Goal: Task Accomplishment & Management: Manage account settings

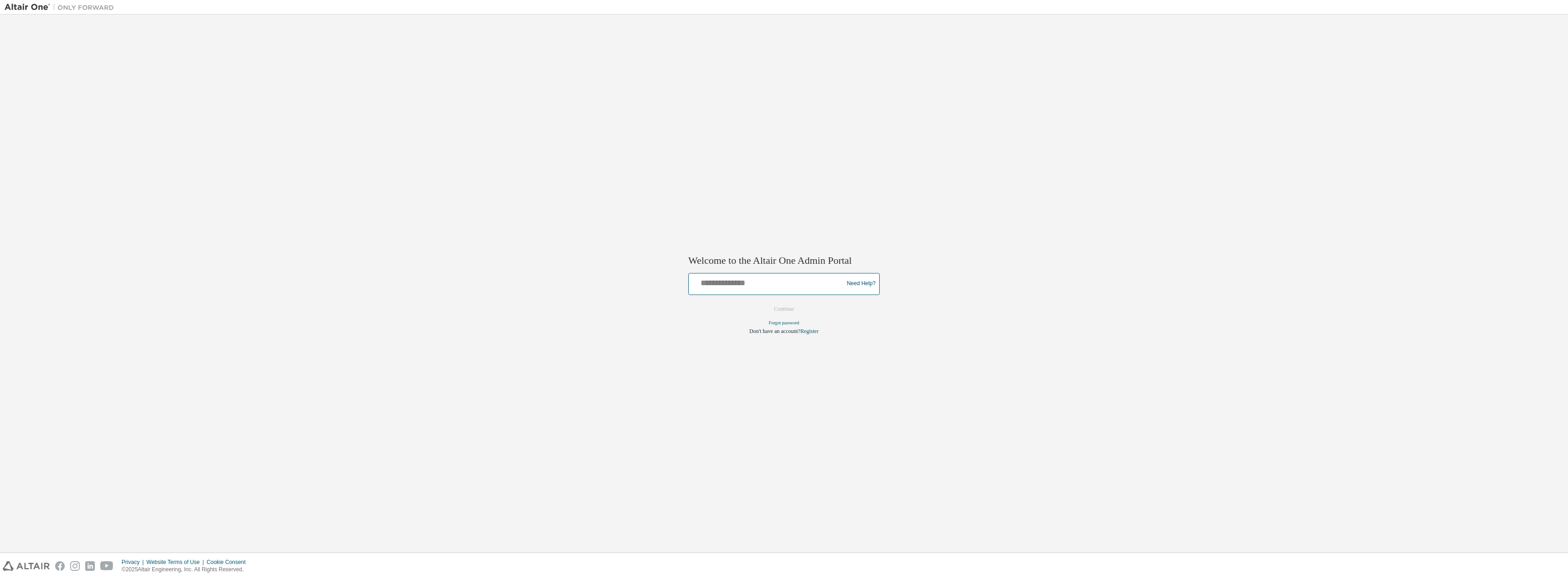
click at [788, 283] on input "text" at bounding box center [767, 282] width 150 height 13
type input "**********"
click at [765, 302] on button "Continue" at bounding box center [784, 308] width 39 height 13
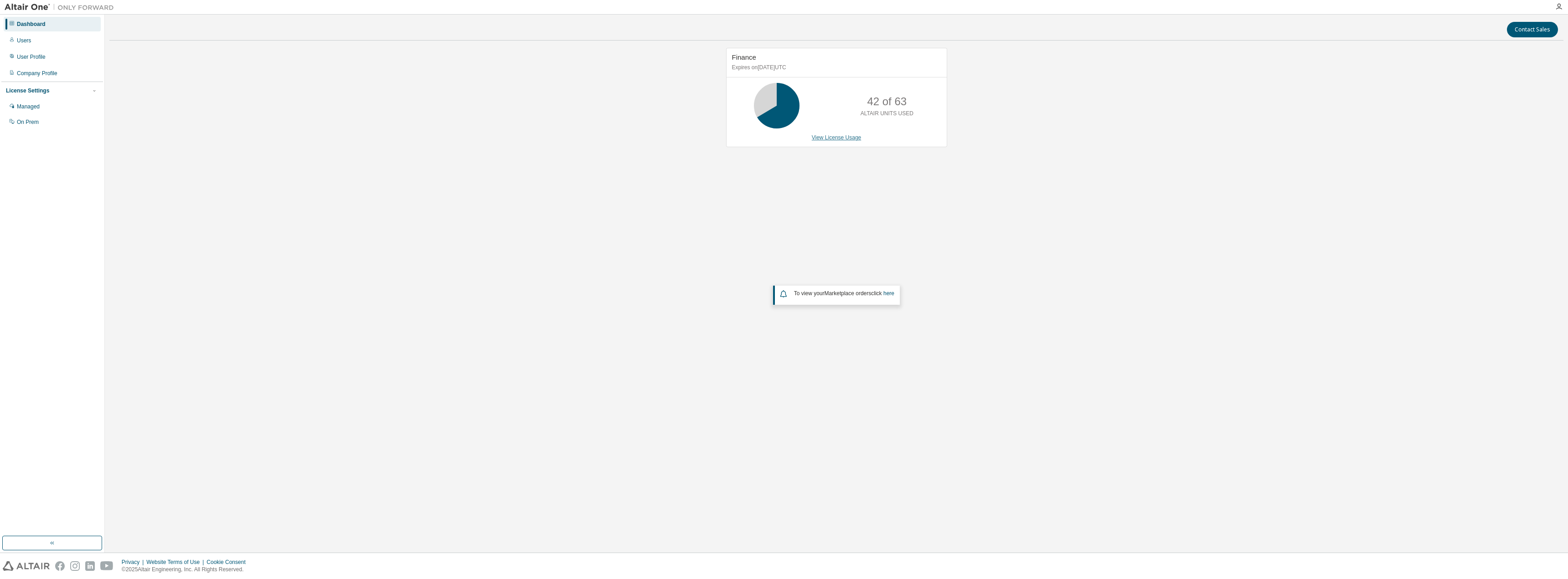
click at [843, 139] on link "View License Usage" at bounding box center [837, 137] width 50 height 6
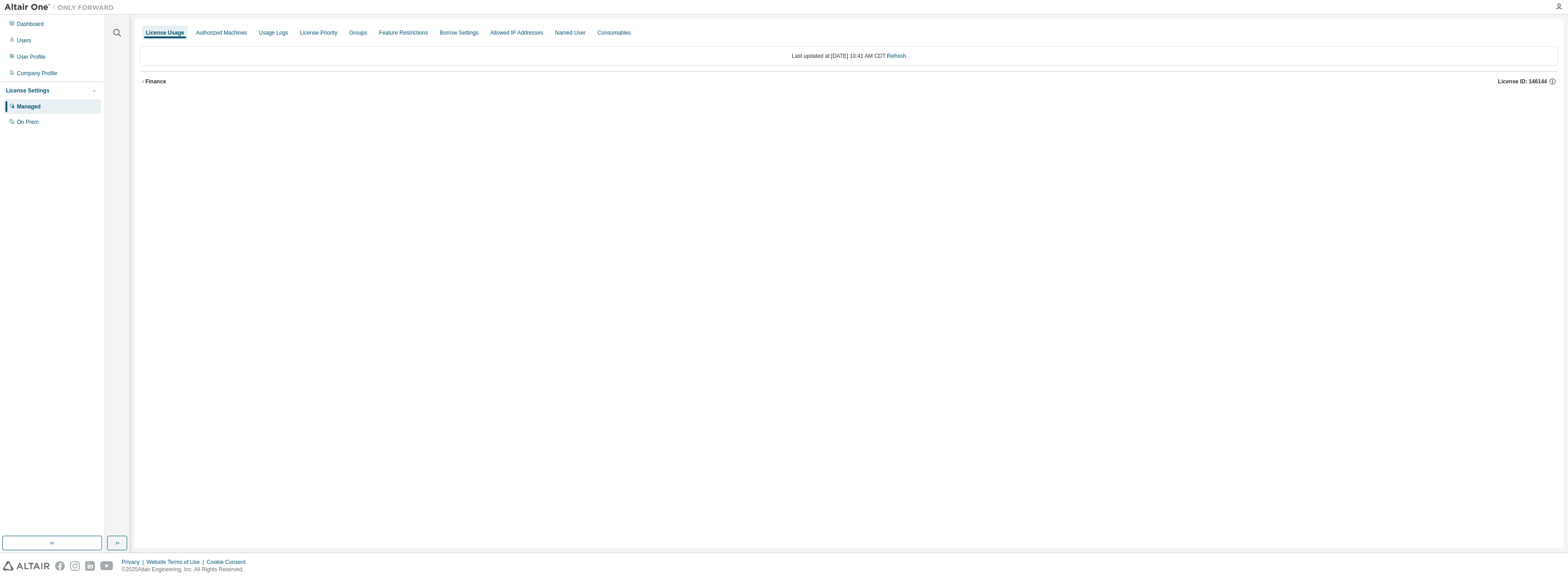
click at [142, 79] on icon "button" at bounding box center [142, 81] width 5 height 5
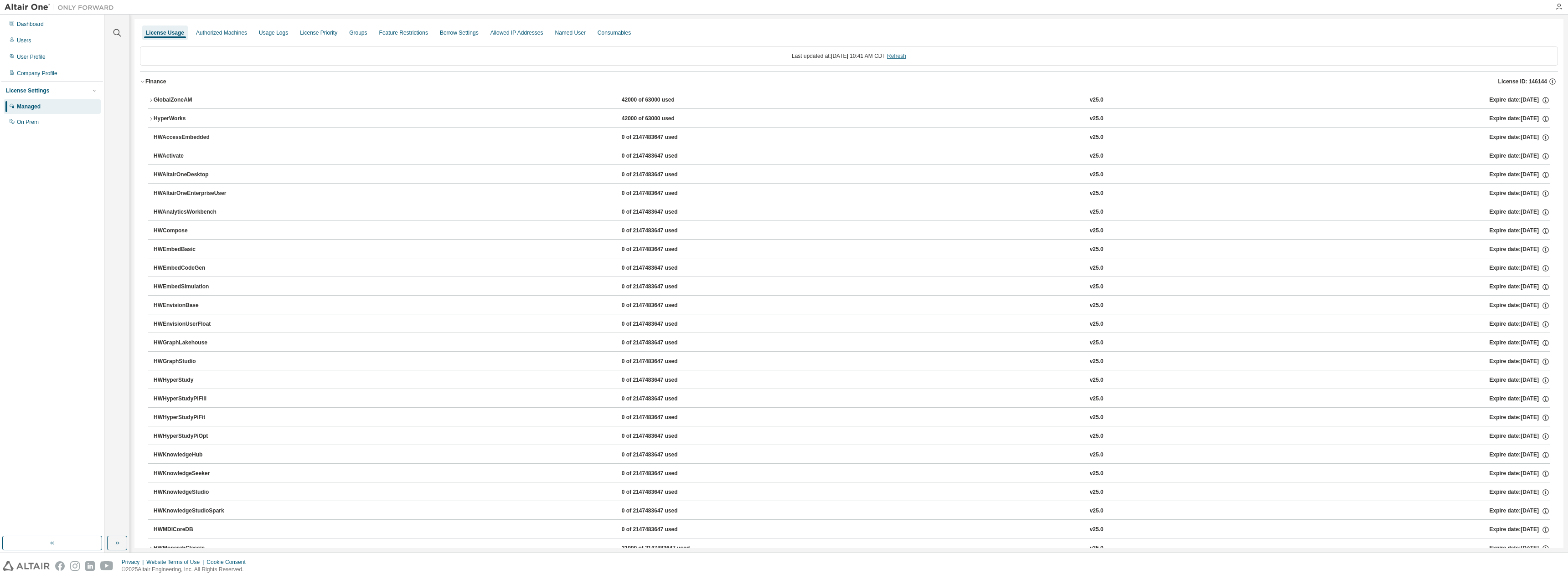
click at [906, 57] on link "Refresh" at bounding box center [896, 56] width 19 height 6
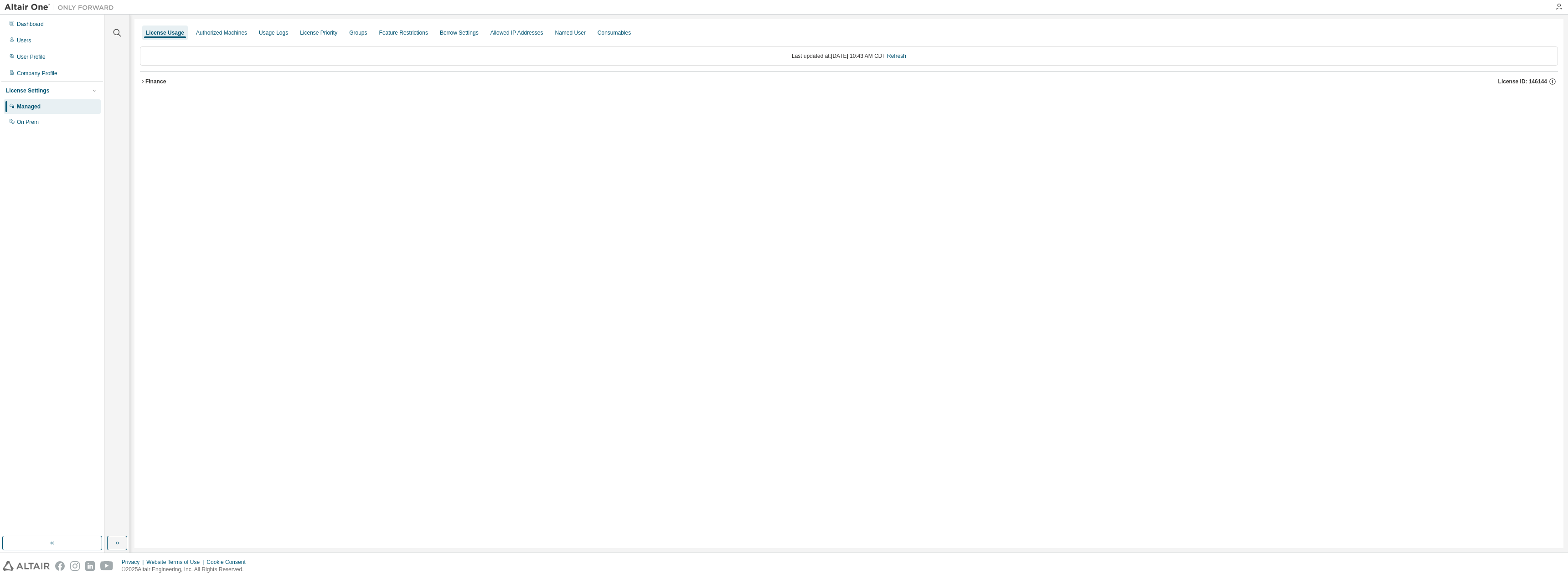
click at [142, 83] on icon "button" at bounding box center [142, 81] width 2 height 3
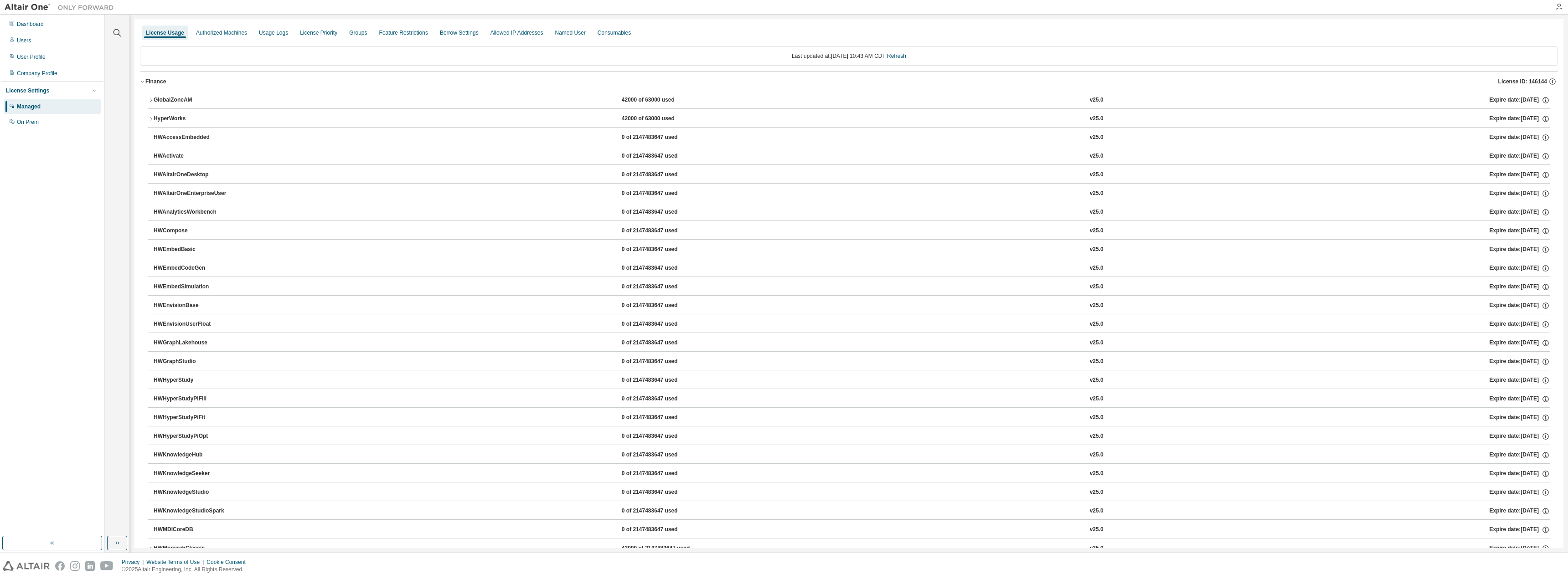
click at [152, 100] on icon "button" at bounding box center [150, 100] width 5 height 5
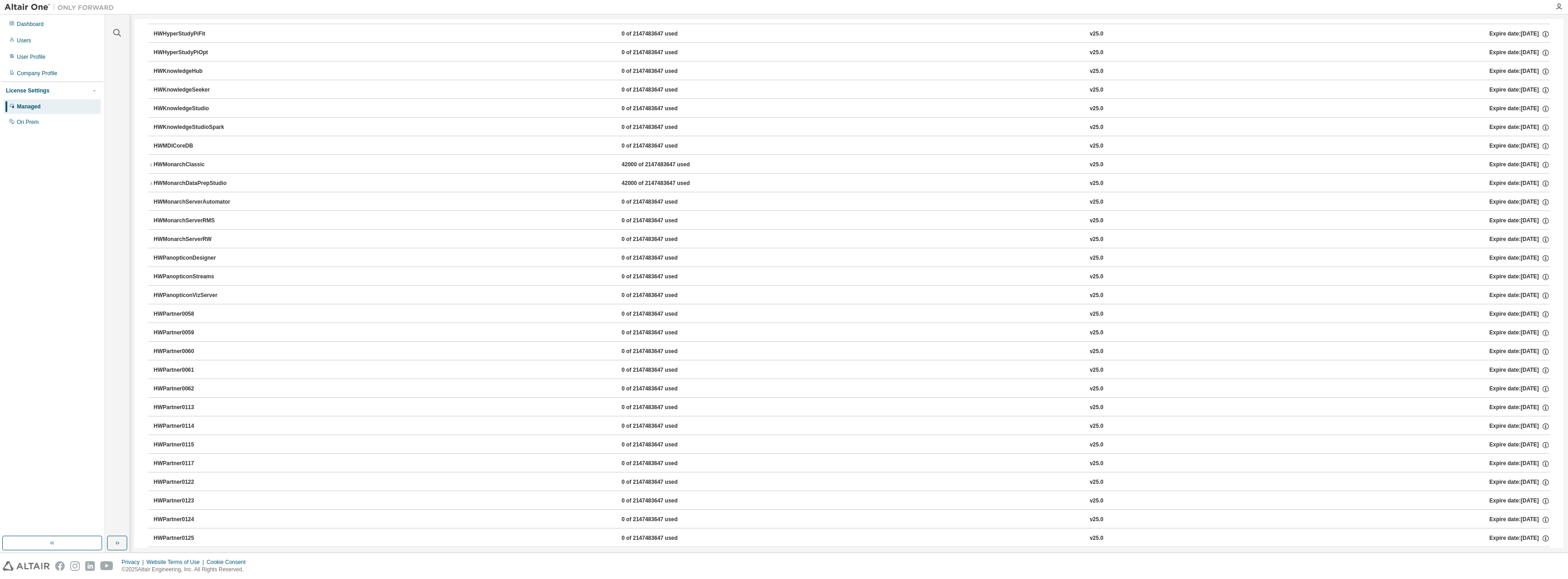
scroll to position [512, 0]
click at [152, 142] on icon "button" at bounding box center [150, 145] width 5 height 5
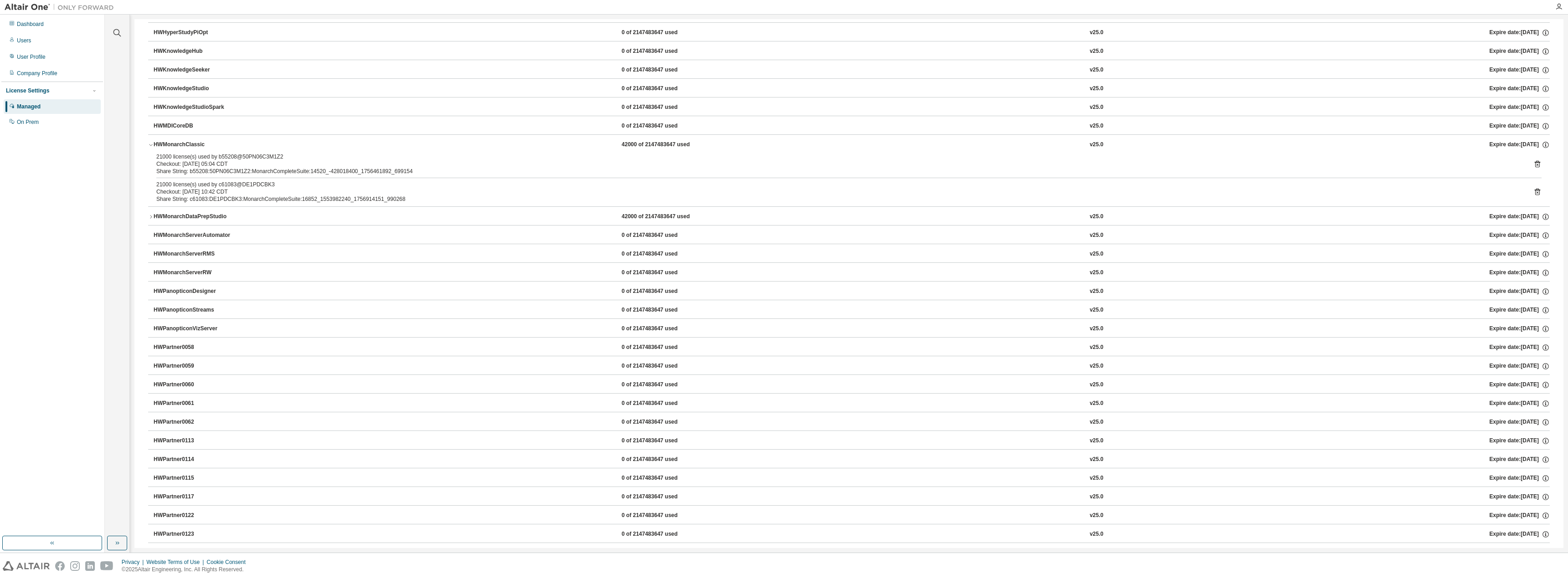
click at [152, 215] on icon "button" at bounding box center [150, 217] width 5 height 5
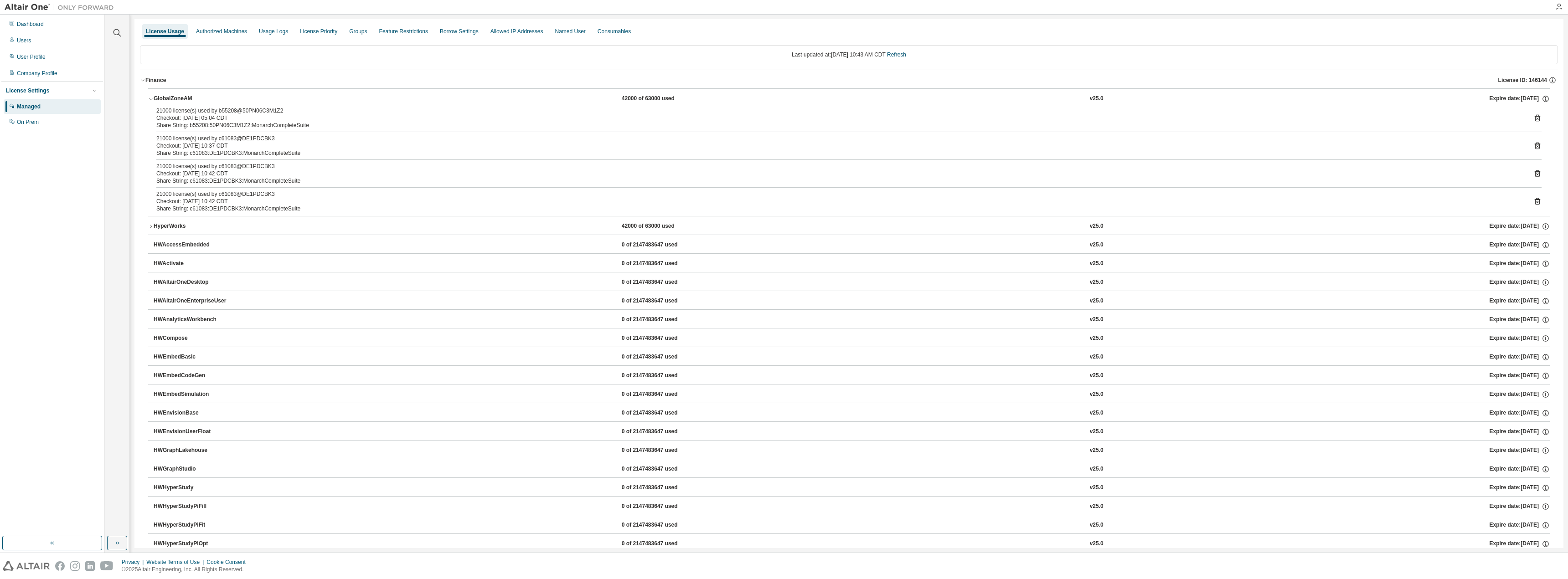
scroll to position [0, 0]
click at [906, 55] on link "Refresh" at bounding box center [896, 56] width 19 height 6
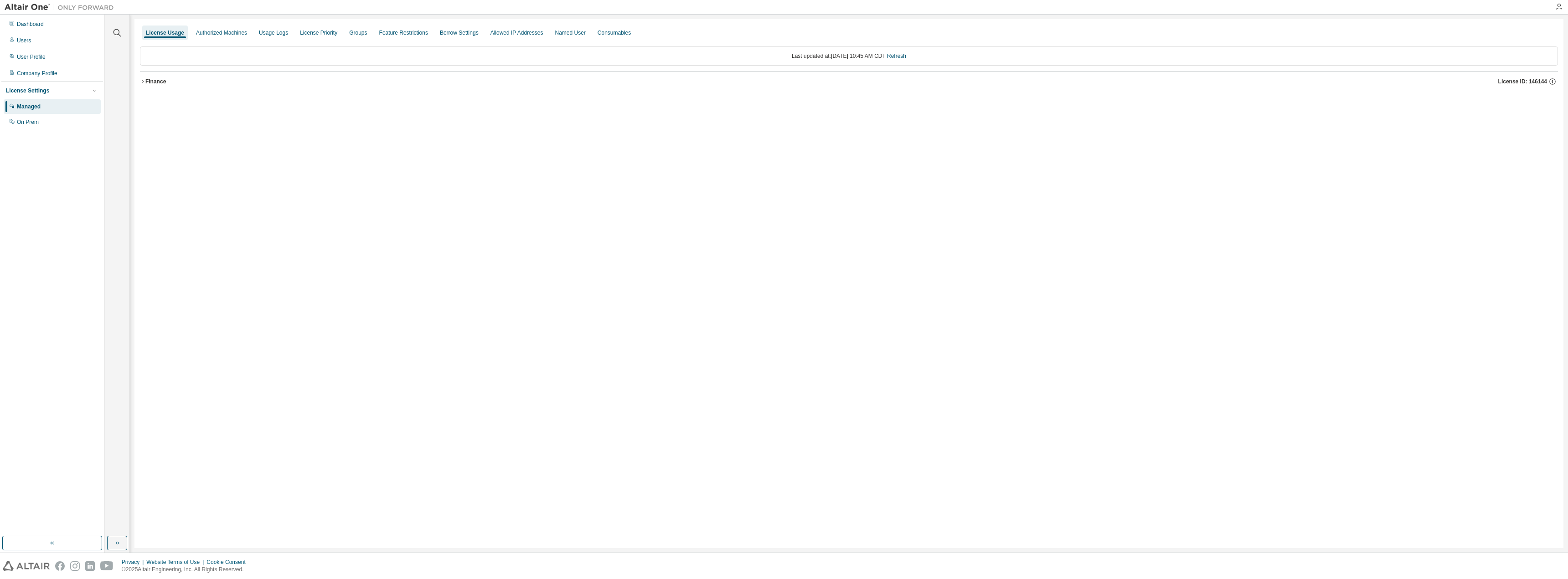
click at [141, 82] on icon "button" at bounding box center [142, 81] width 5 height 5
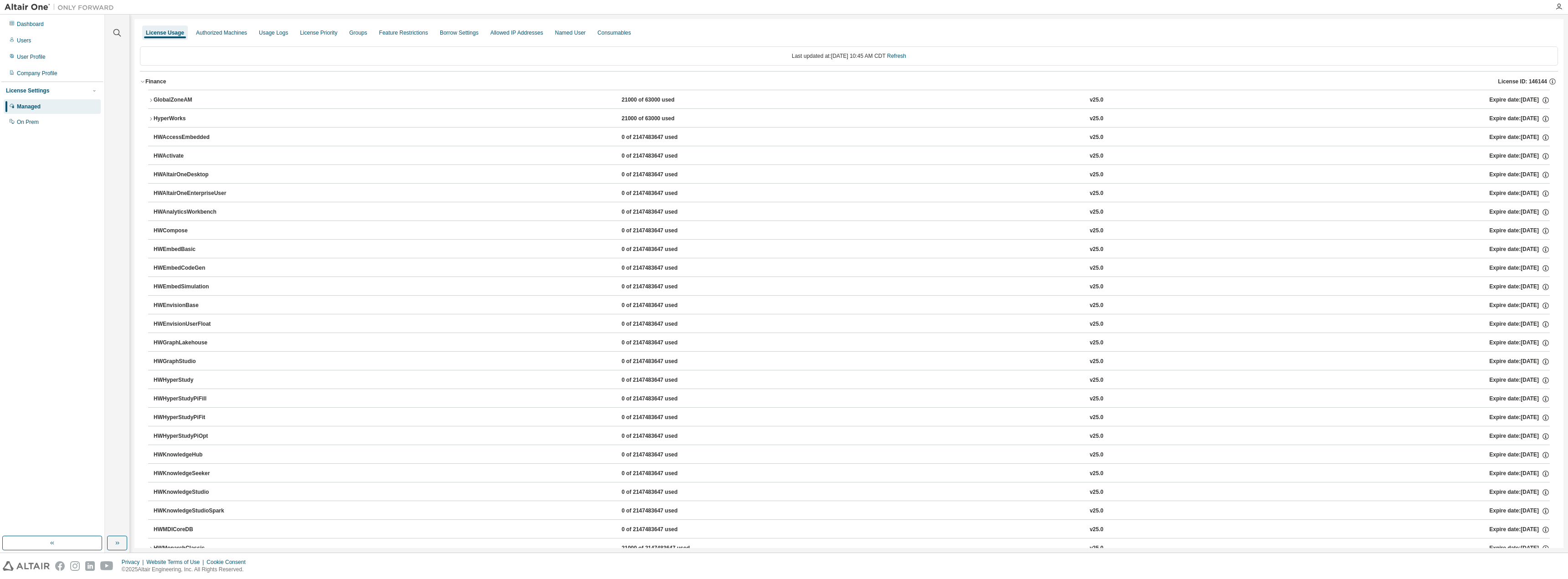
click at [149, 100] on icon "button" at bounding box center [150, 100] width 5 height 5
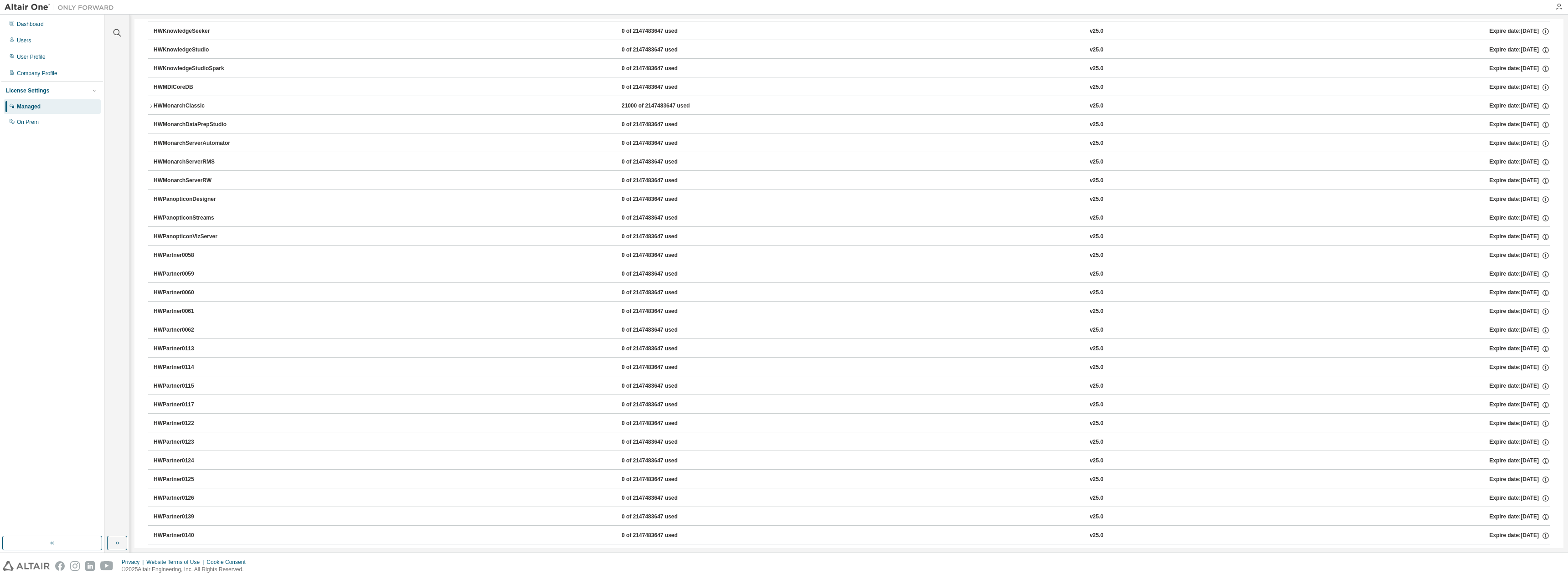
scroll to position [456, 0]
click at [151, 119] on icon "button" at bounding box center [150, 118] width 2 height 3
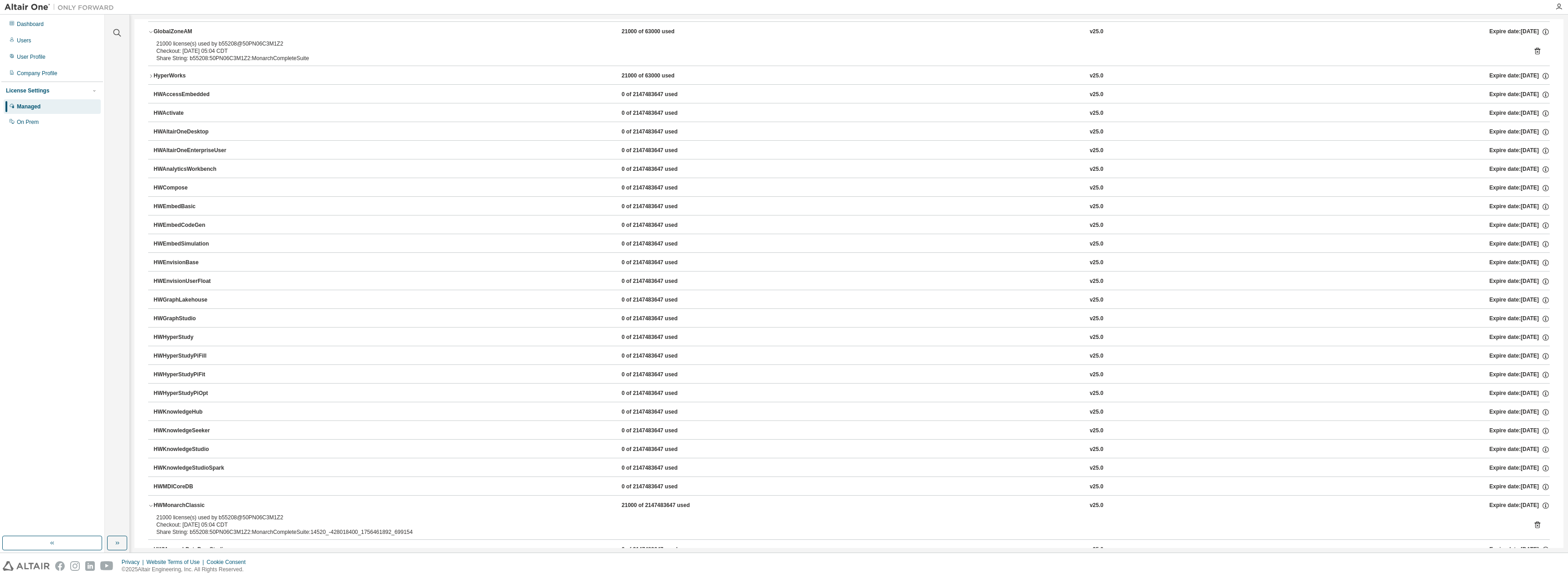
scroll to position [0, 0]
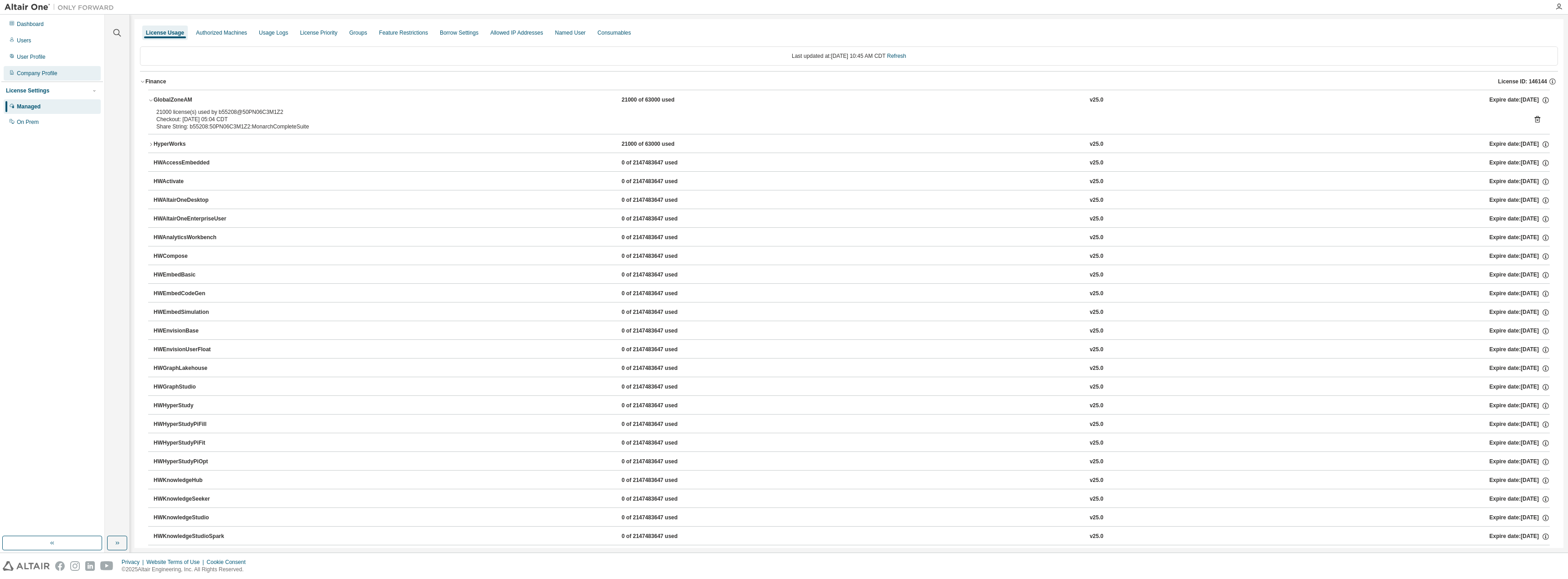
click at [23, 42] on div "Users" at bounding box center [24, 41] width 14 height 7
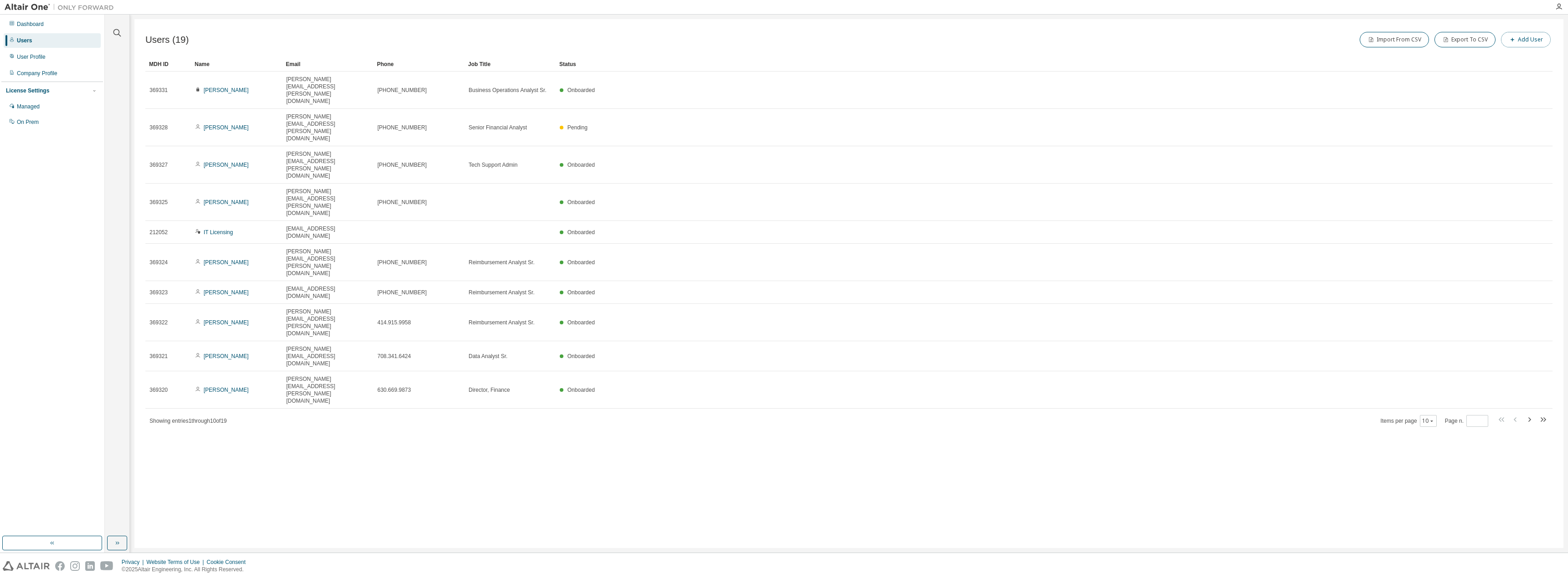
click at [1533, 39] on button "Add User" at bounding box center [1526, 39] width 50 height 15
click at [1552, 27] on icon "button" at bounding box center [1553, 29] width 6 height 7
click at [1395, 39] on button "Import From CSV" at bounding box center [1395, 39] width 69 height 15
click at [1521, 60] on link "this template" at bounding box center [1536, 57] width 31 height 6
click at [1560, 6] on icon "button" at bounding box center [1559, 7] width 7 height 7
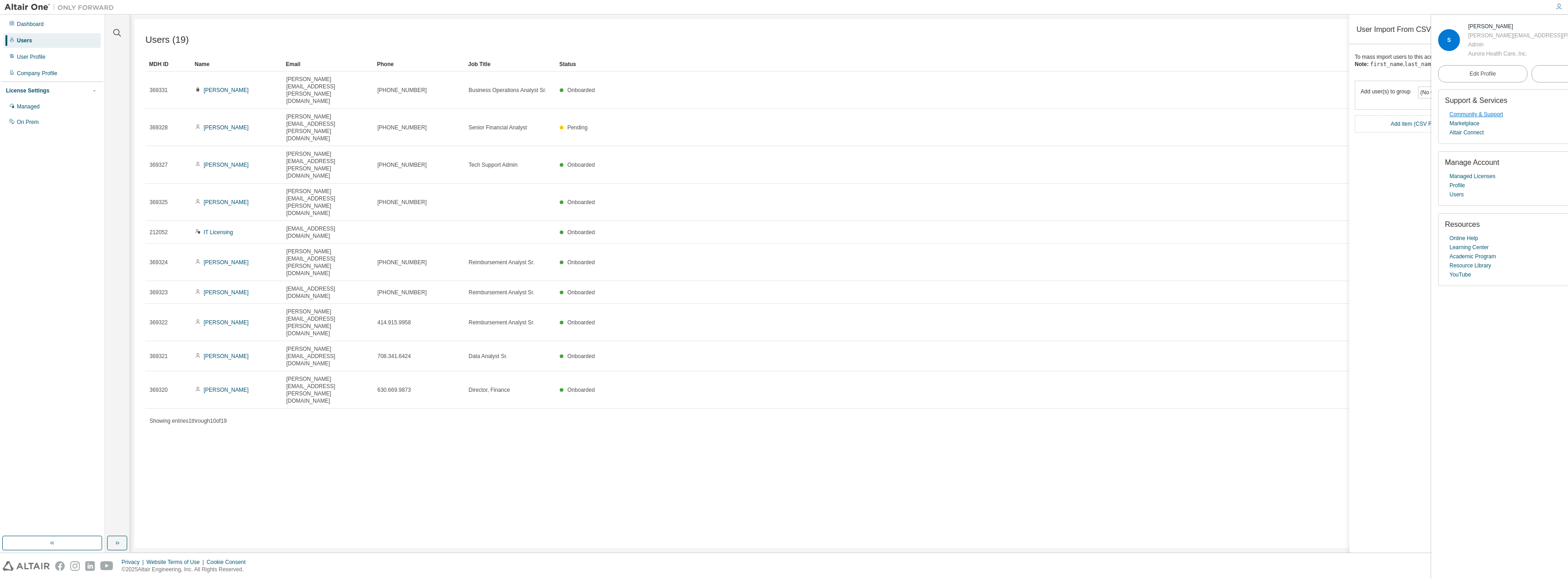
click at [1480, 113] on link "Community & Support" at bounding box center [1476, 114] width 54 height 9
click at [21, 21] on div "Dashboard" at bounding box center [30, 24] width 27 height 7
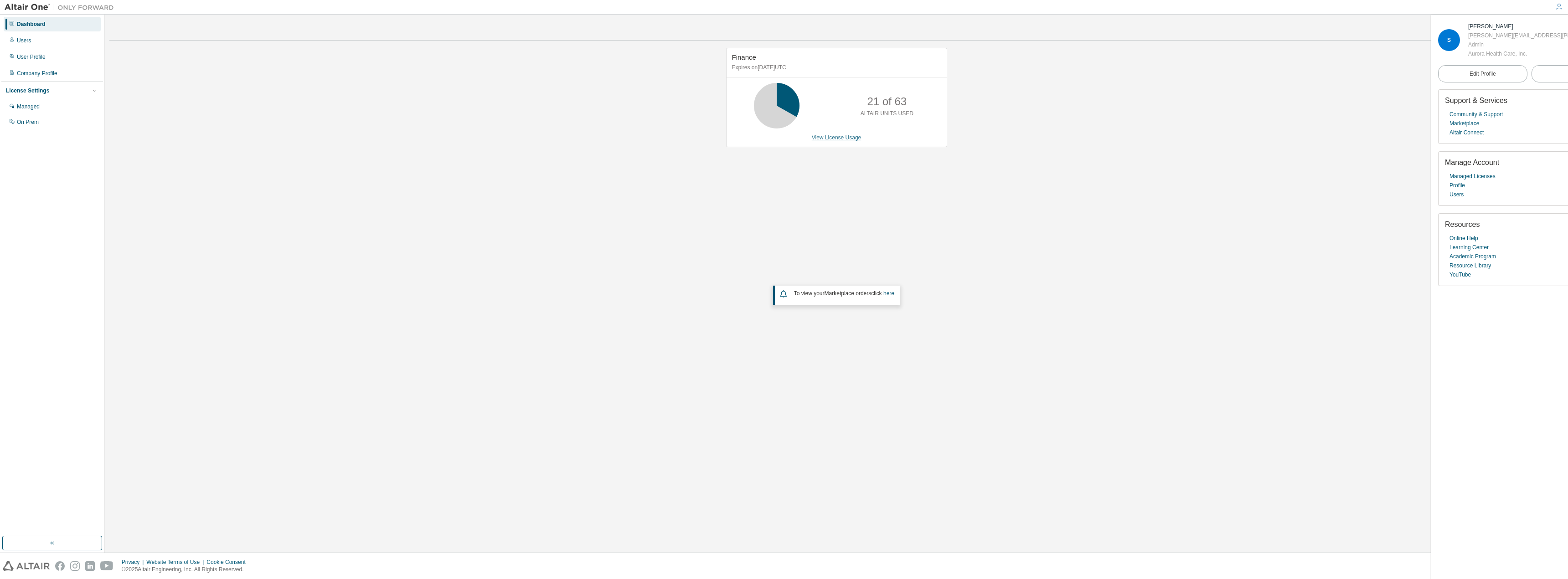
click at [828, 139] on link "View License Usage" at bounding box center [837, 137] width 50 height 6
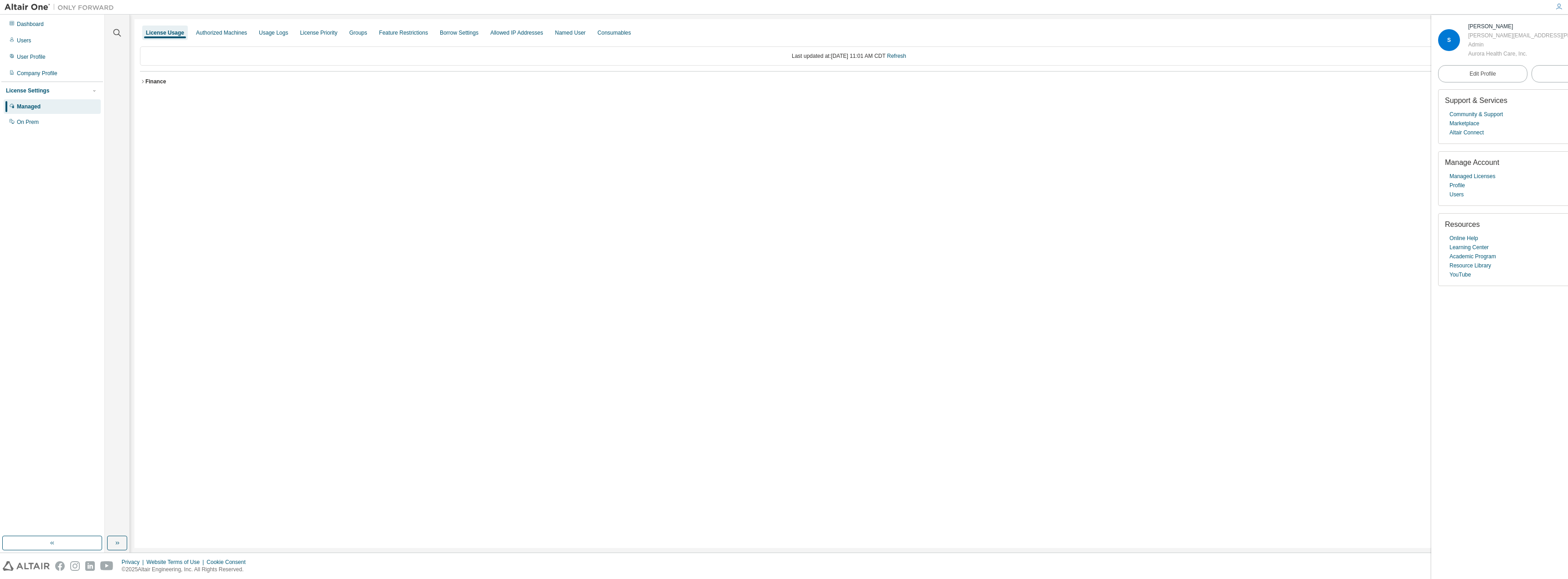
click at [141, 83] on icon "button" at bounding box center [142, 81] width 5 height 5
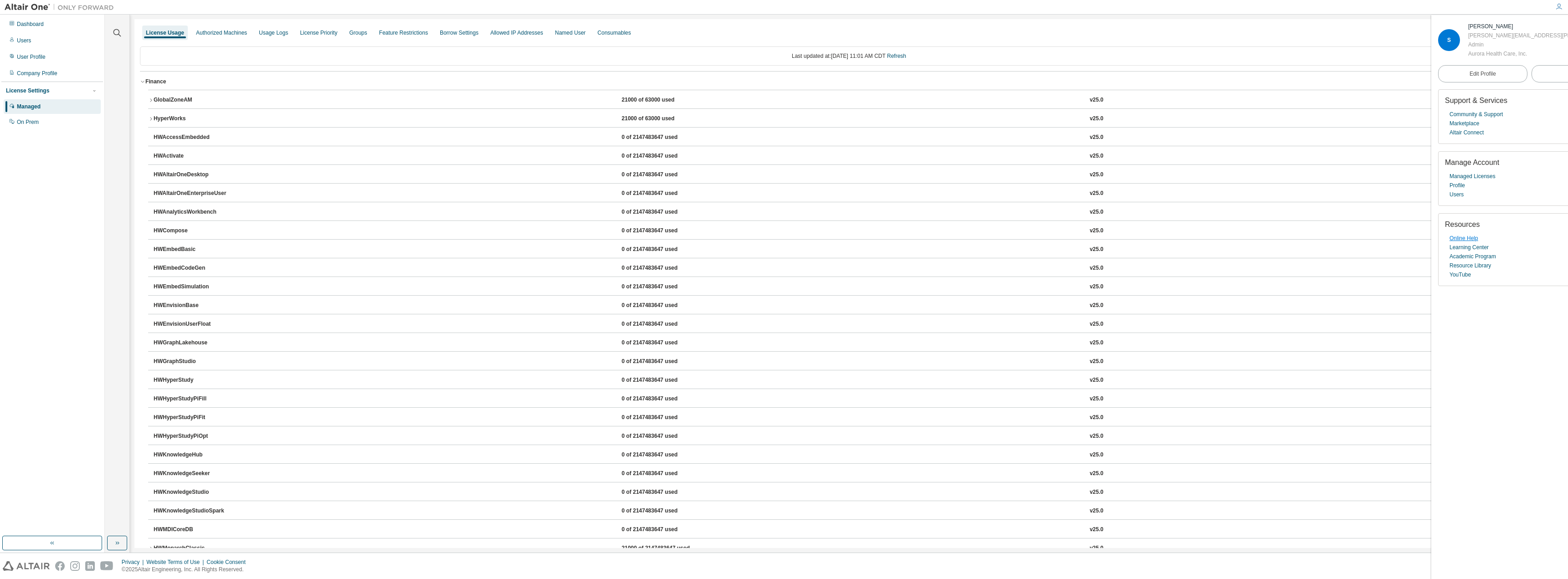
click at [1463, 238] on link "Online Help" at bounding box center [1463, 238] width 29 height 9
